Goal: Task Accomplishment & Management: Contribute content

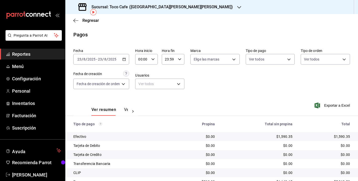
scroll to position [22, 0]
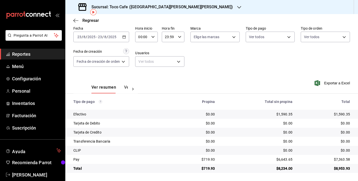
click at [109, 36] on input "2025" at bounding box center [112, 37] width 9 height 4
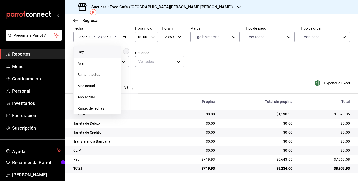
click at [86, 53] on span "Hoy" at bounding box center [97, 51] width 39 height 5
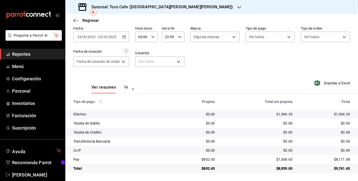
click at [255, 62] on div "Fecha [DATE] [DATE] - [DATE] [DATE] Hora inicio 00:00 Hora inicio Hora fin 23:5…" at bounding box center [211, 48] width 276 height 49
click at [49, 66] on span "Menú" at bounding box center [36, 66] width 49 height 7
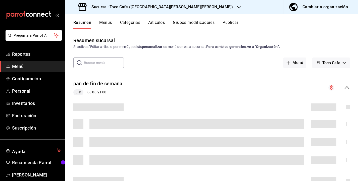
click at [161, 20] on button "Artículos" at bounding box center [156, 24] width 17 height 9
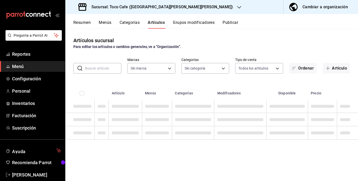
type input "fdea7fe2-7329-4e81-9849-ffa9d0970793"
type input "1900a4aa-1fd2-4908-b363-8072e556526e,1f15949a-e33d-4fa8-be03-64aead229ede,3f693…"
click at [111, 68] on input "text" at bounding box center [103, 68] width 36 height 10
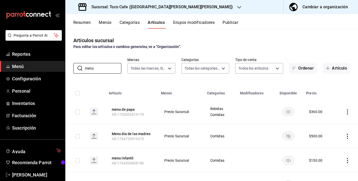
type input "menu"
click at [346, 92] on th at bounding box center [346, 92] width 24 height 16
click at [337, 67] on button "Artículo" at bounding box center [336, 68] width 27 height 11
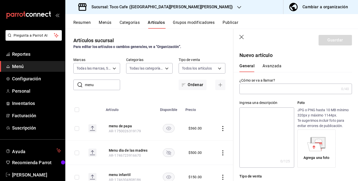
click at [282, 89] on input "text" at bounding box center [289, 89] width 100 height 10
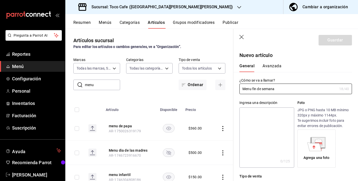
type input "Menu fin de semana"
click at [348, 101] on p "Foto" at bounding box center [324, 102] width 54 height 5
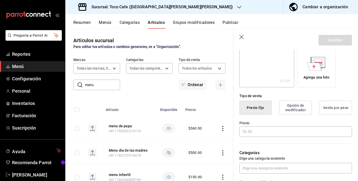
scroll to position [90, 0]
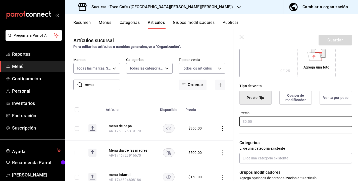
click at [244, 121] on input "text" at bounding box center [295, 121] width 112 height 11
type input "$250.00"
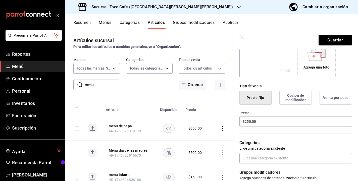
click at [306, 145] on p "Categorías" at bounding box center [295, 143] width 112 height 6
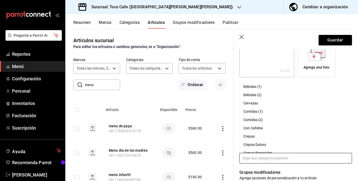
click at [287, 157] on input "text" at bounding box center [295, 158] width 112 height 11
click at [247, 111] on li "Comidas (1)" at bounding box center [295, 111] width 112 height 8
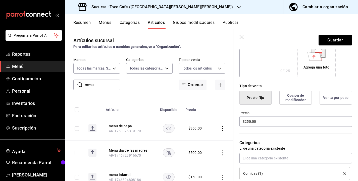
click at [329, 145] on p "Categorías" at bounding box center [295, 143] width 112 height 6
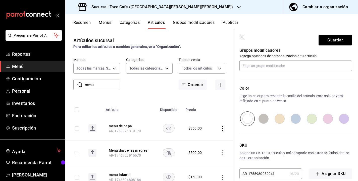
scroll to position [231, 0]
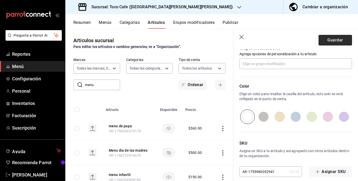
click at [330, 42] on button "Guardar" at bounding box center [334, 40] width 33 height 11
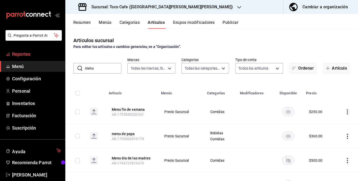
click at [28, 56] on span "Reportes" at bounding box center [36, 54] width 49 height 7
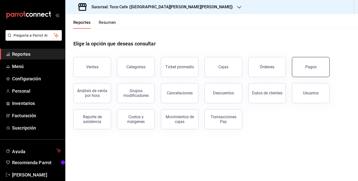
click at [304, 74] on button "Pagos" at bounding box center [311, 67] width 38 height 20
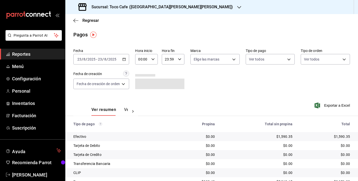
click at [247, 85] on div "Fecha [DATE] [DATE] - [DATE] [DATE] Hora inicio 00:00 Hora inicio Hora fin 23:5…" at bounding box center [211, 70] width 276 height 49
click at [117, 60] on div "[DATE] [DATE] - [DATE] [DATE]" at bounding box center [101, 59] width 56 height 11
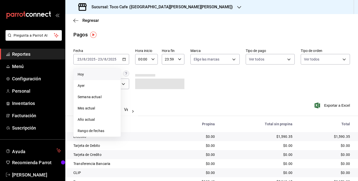
click at [98, 76] on span "Hoy" at bounding box center [97, 74] width 39 height 5
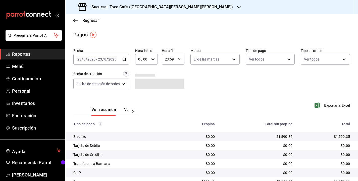
click at [226, 86] on div "Fecha [DATE] [DATE] - [DATE] [DATE] Hora inicio 00:00 Hora inicio Hora fin 23:5…" at bounding box center [211, 70] width 276 height 49
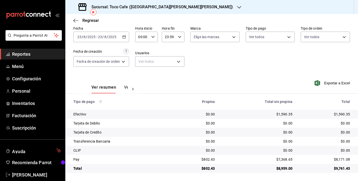
scroll to position [22, 0]
click at [223, 73] on div "Ver resumen Ver pagos Exportar a Excel" at bounding box center [211, 86] width 292 height 27
